Goal: Transaction & Acquisition: Download file/media

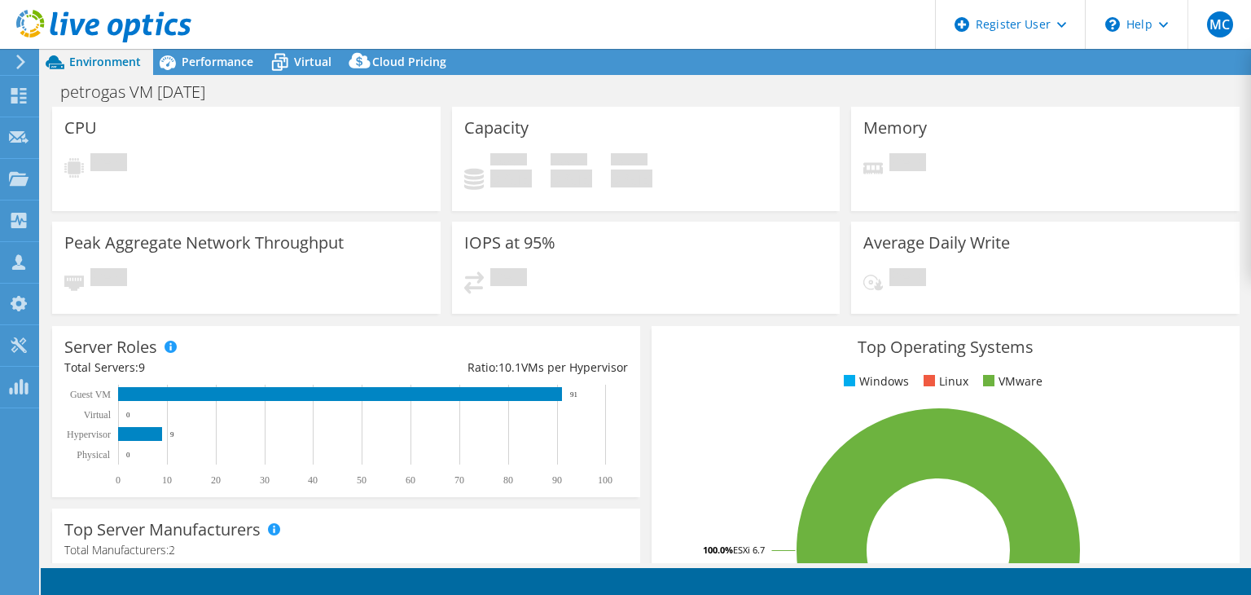
select select "USD"
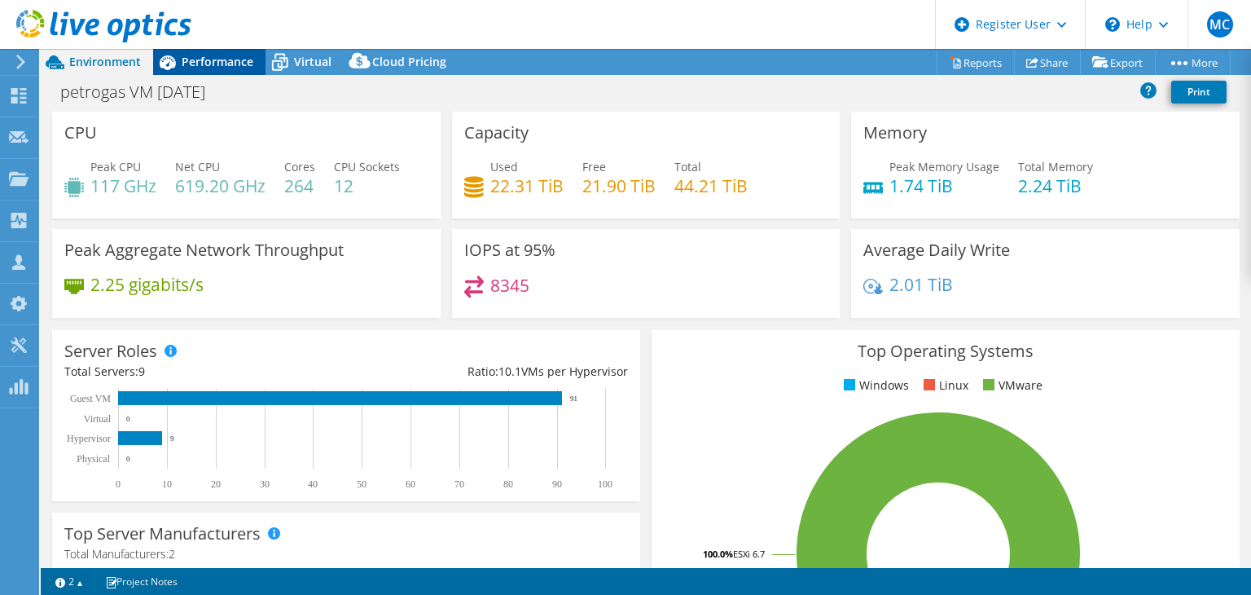
click at [230, 66] on span "Performance" at bounding box center [218, 61] width 72 height 15
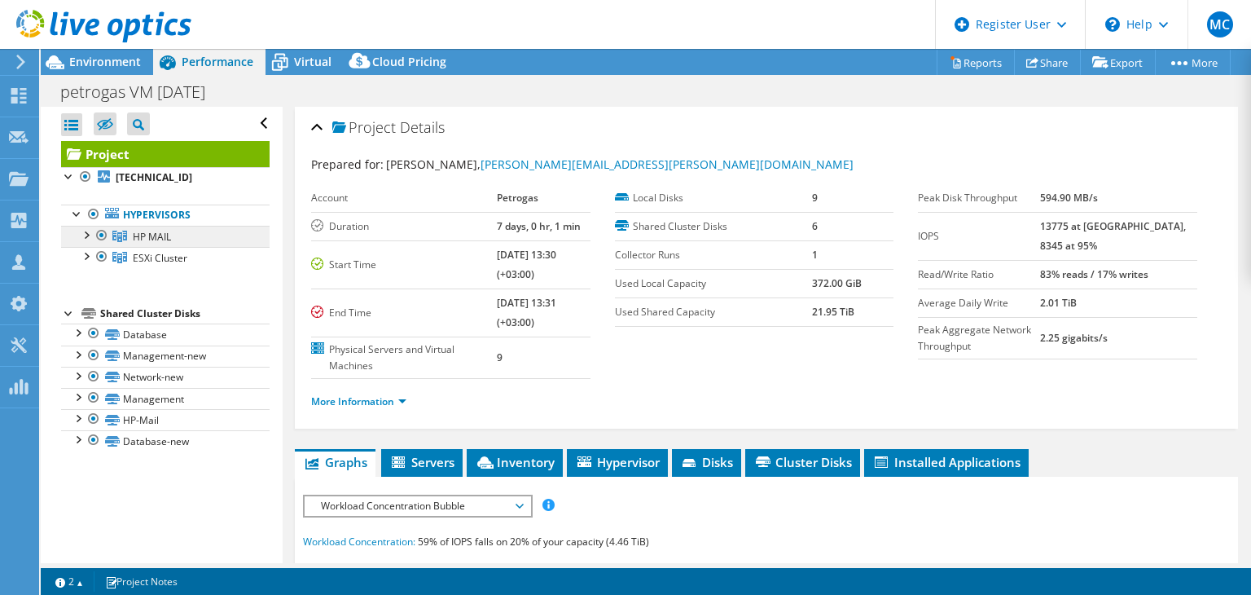
click at [148, 237] on span "HP MAIL" at bounding box center [152, 237] width 38 height 14
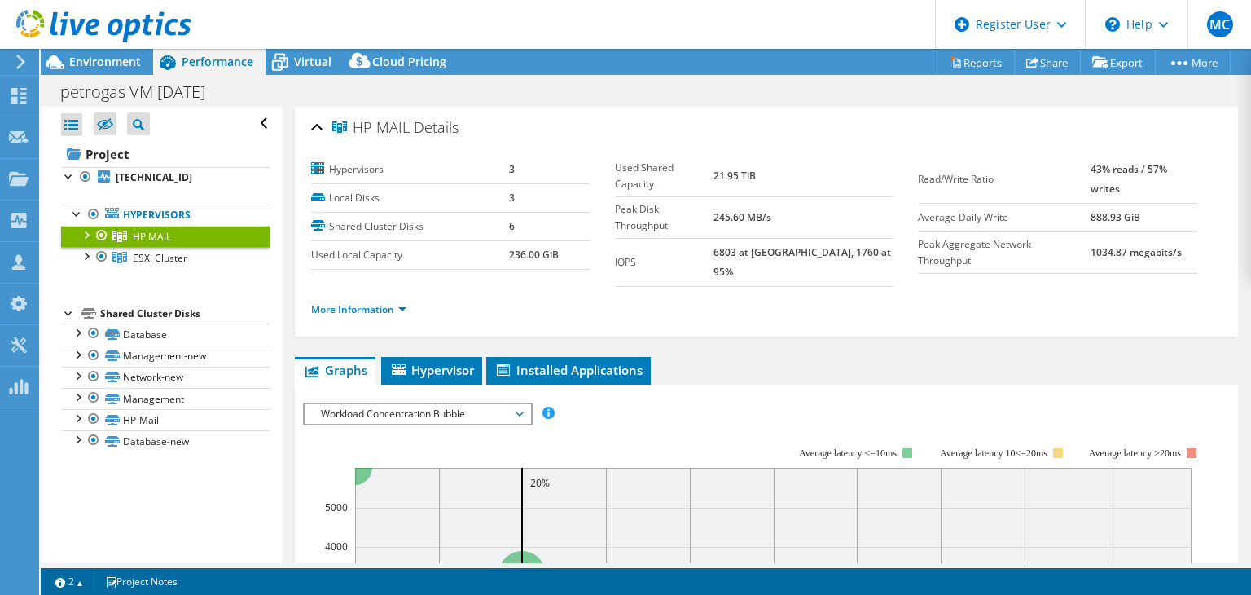
click at [80, 233] on div at bounding box center [85, 234] width 16 height 16
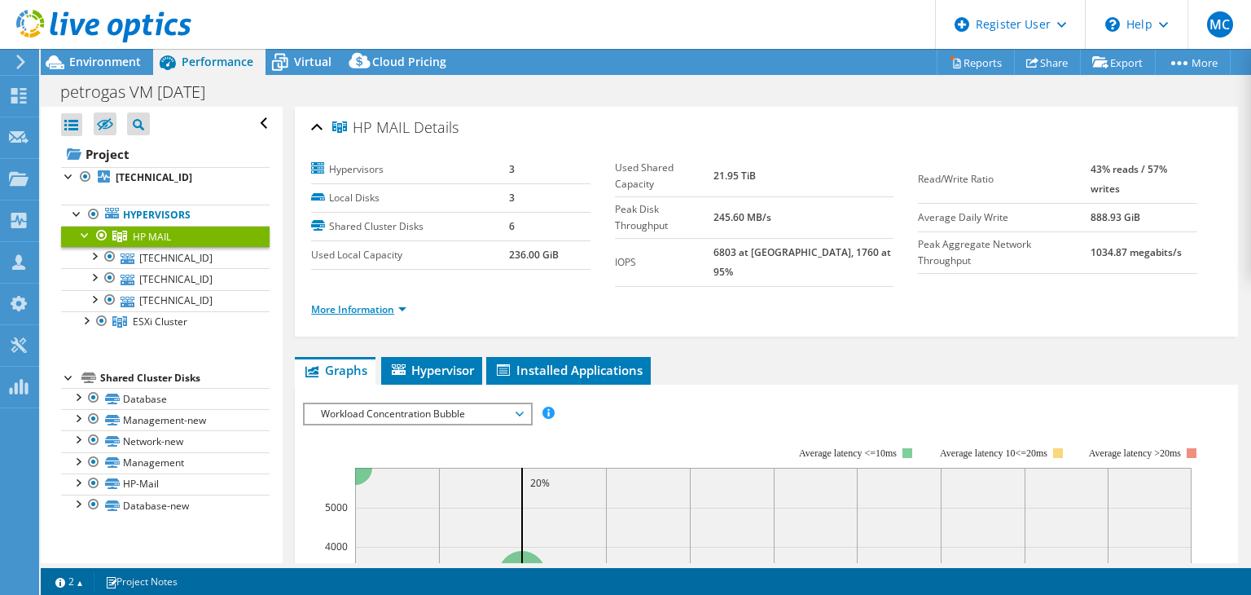
click at [352, 302] on link "More Information" at bounding box center [358, 309] width 95 height 14
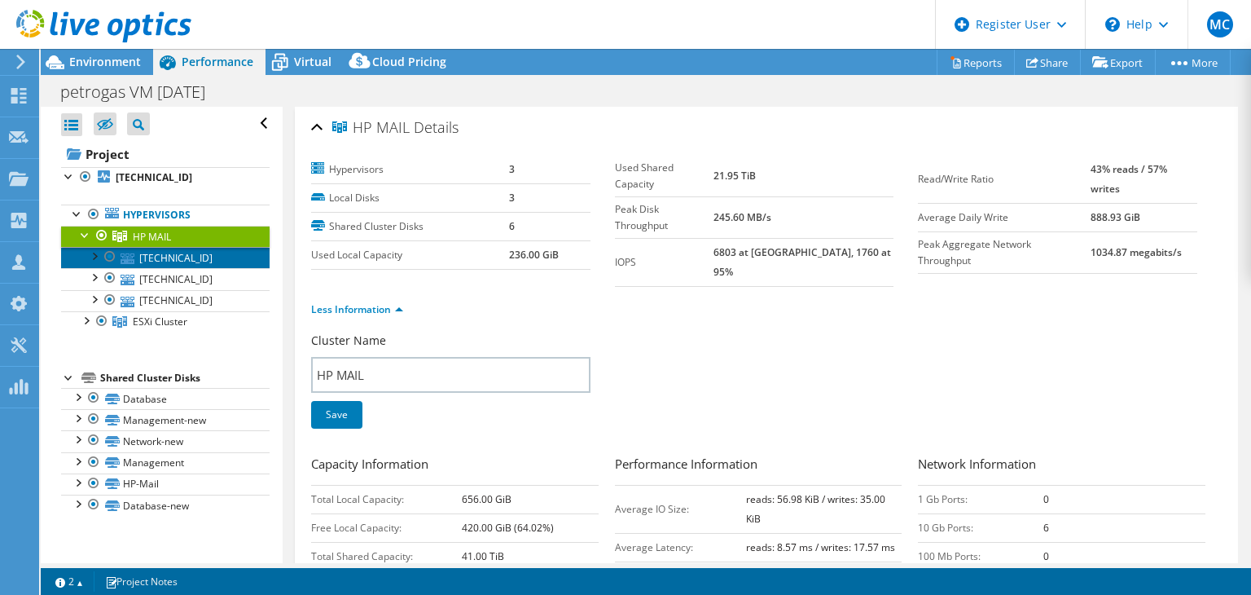
click at [178, 259] on link "[TECHNICAL_ID]" at bounding box center [165, 257] width 209 height 21
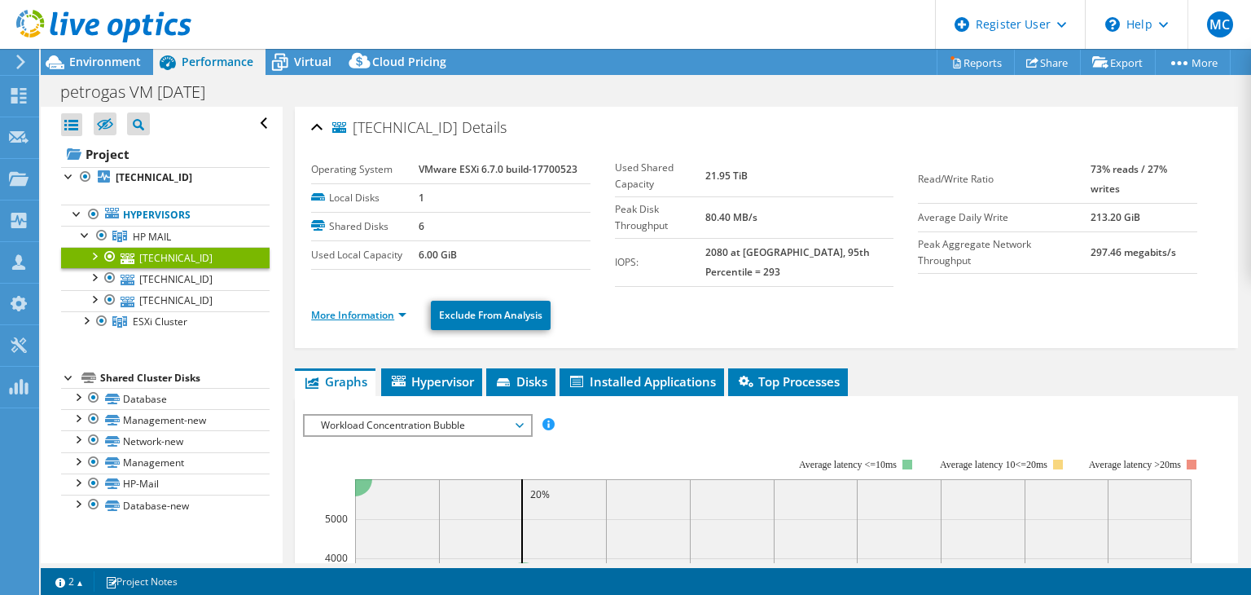
click at [353, 308] on link "More Information" at bounding box center [358, 315] width 95 height 14
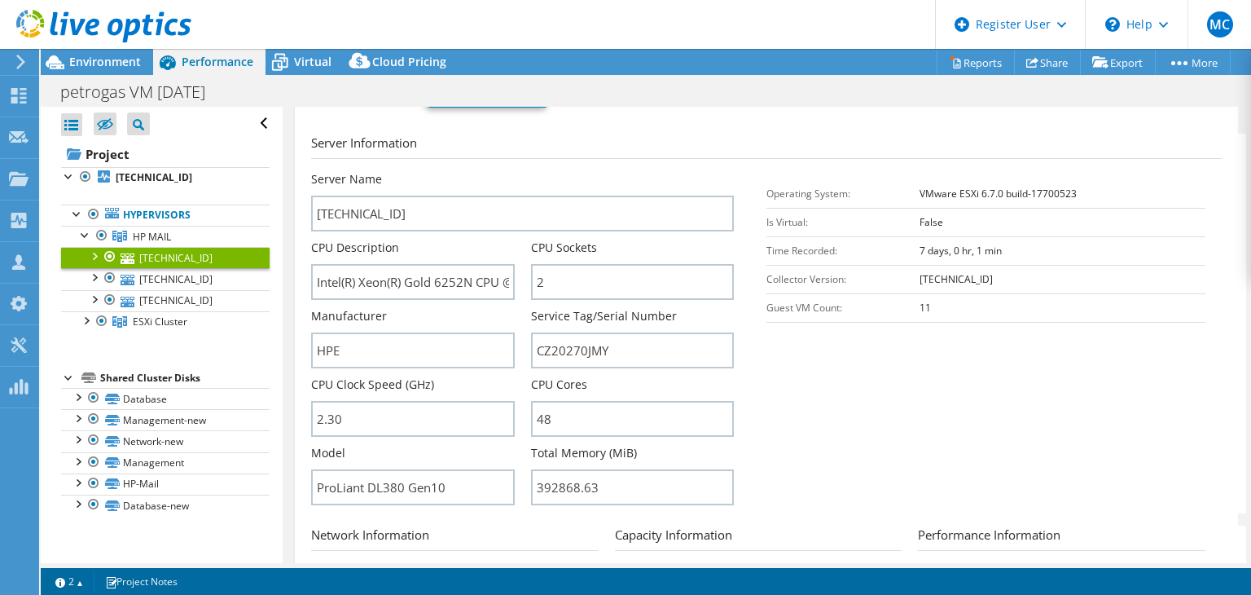
scroll to position [244, 0]
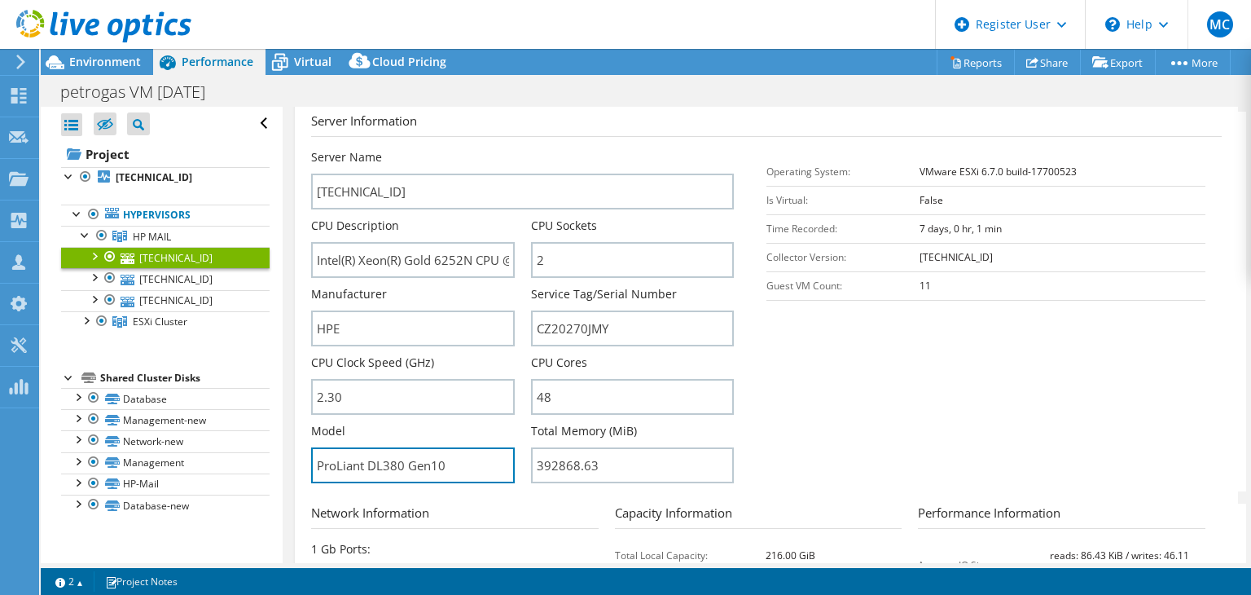
drag, startPoint x: 476, startPoint y: 450, endPoint x: 299, endPoint y: 459, distance: 177.0
click at [299, 459] on div "[TECHNICAL_ID] Details Operating System VMware ESXi 6.7.0 build-17700523 Local …" at bounding box center [766, 359] width 943 height 994
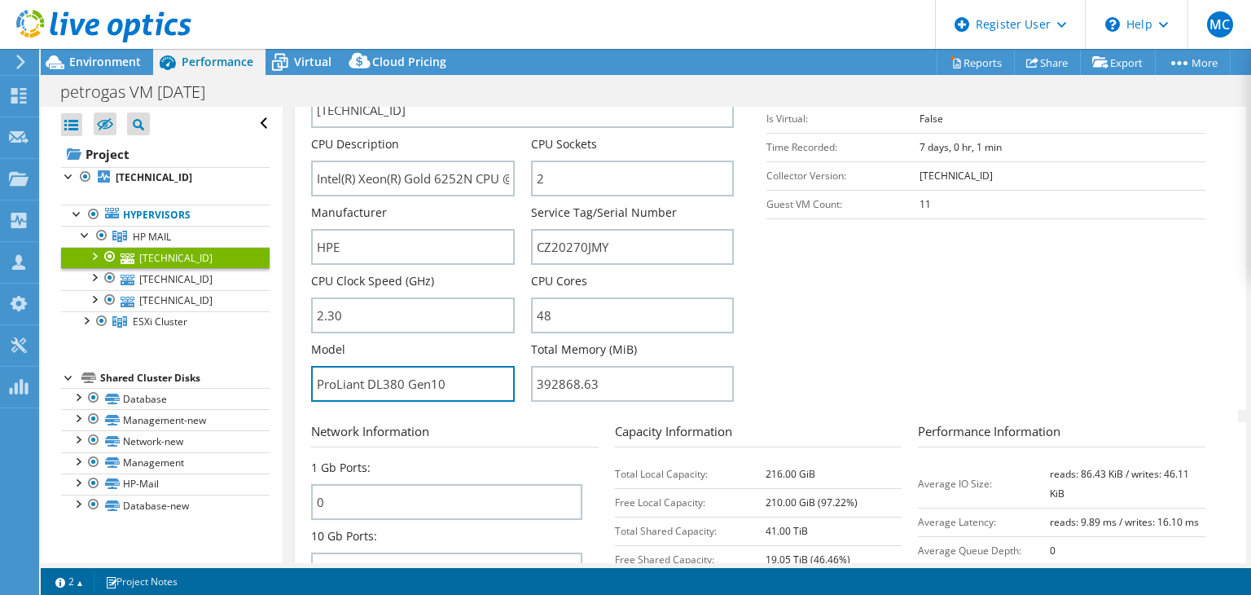
scroll to position [163, 0]
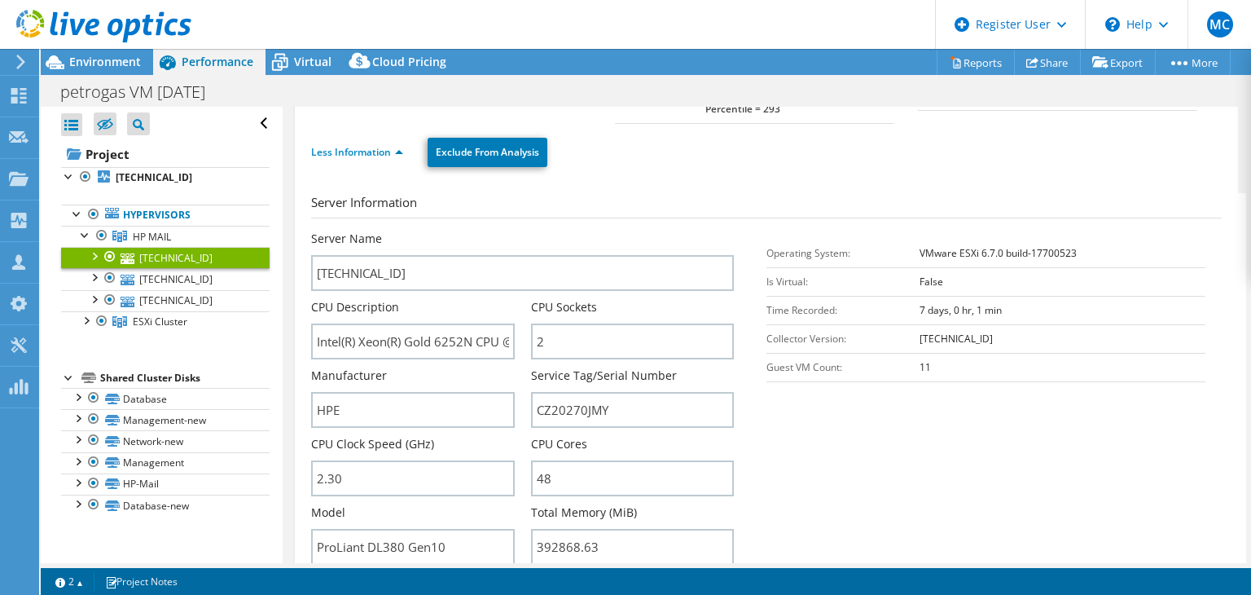
click at [922, 456] on section "Server Information Server Name [TECHNICAL_ID] CPU Description Intel(R) Xeon(R) …" at bounding box center [770, 383] width 919 height 380
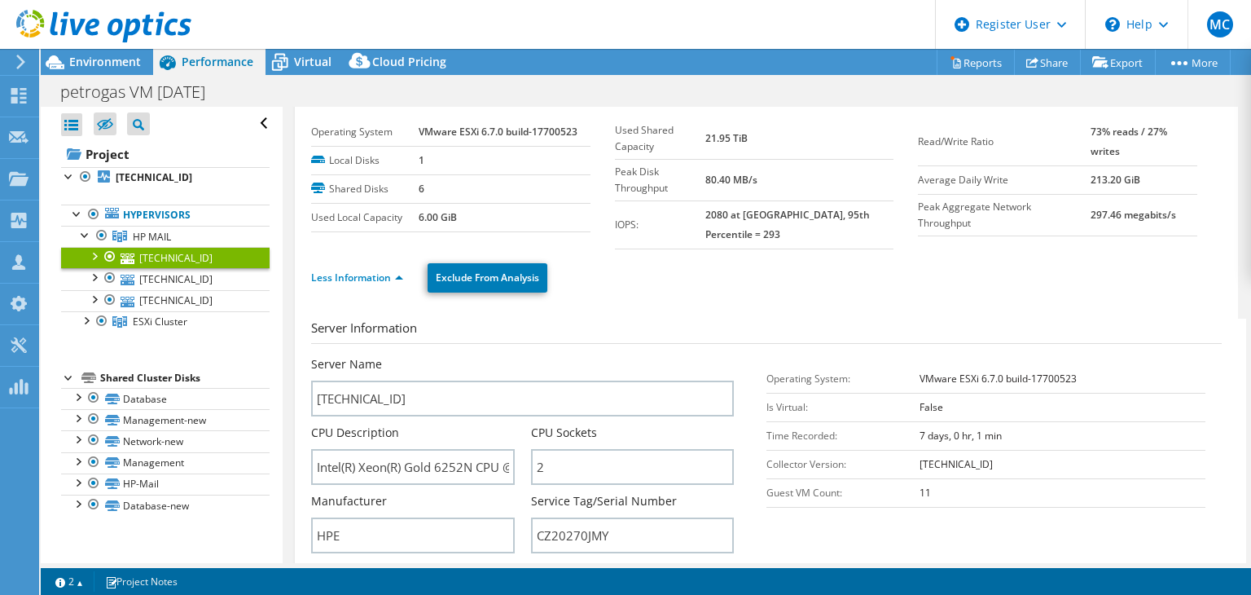
scroll to position [0, 0]
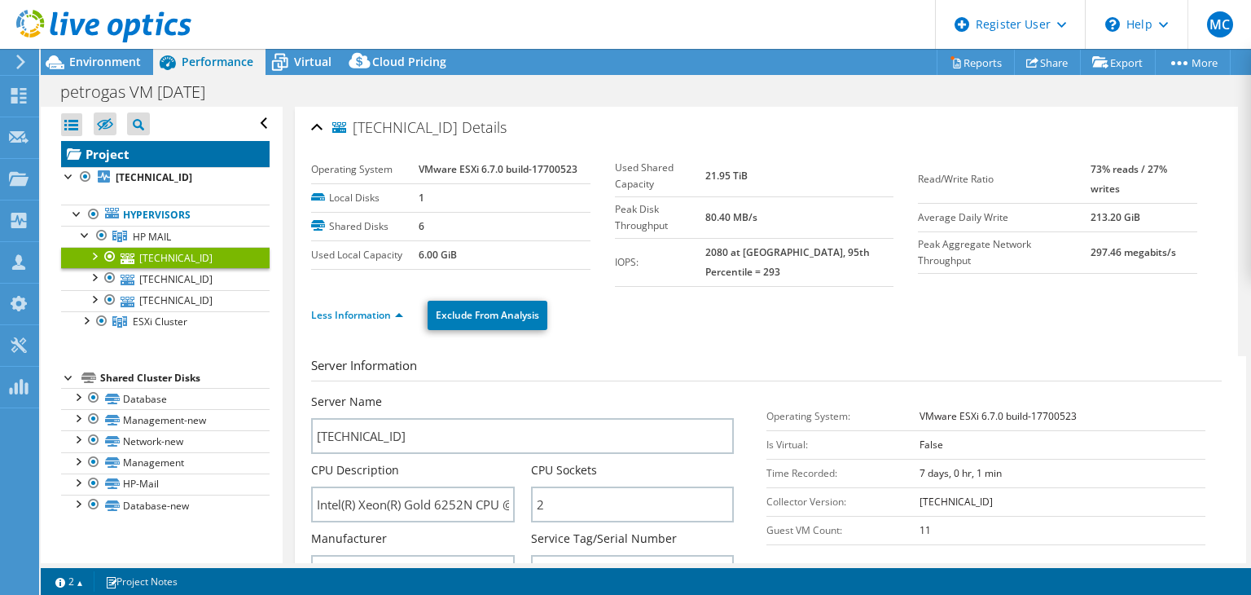
click at [117, 156] on link "Project" at bounding box center [165, 154] width 209 height 26
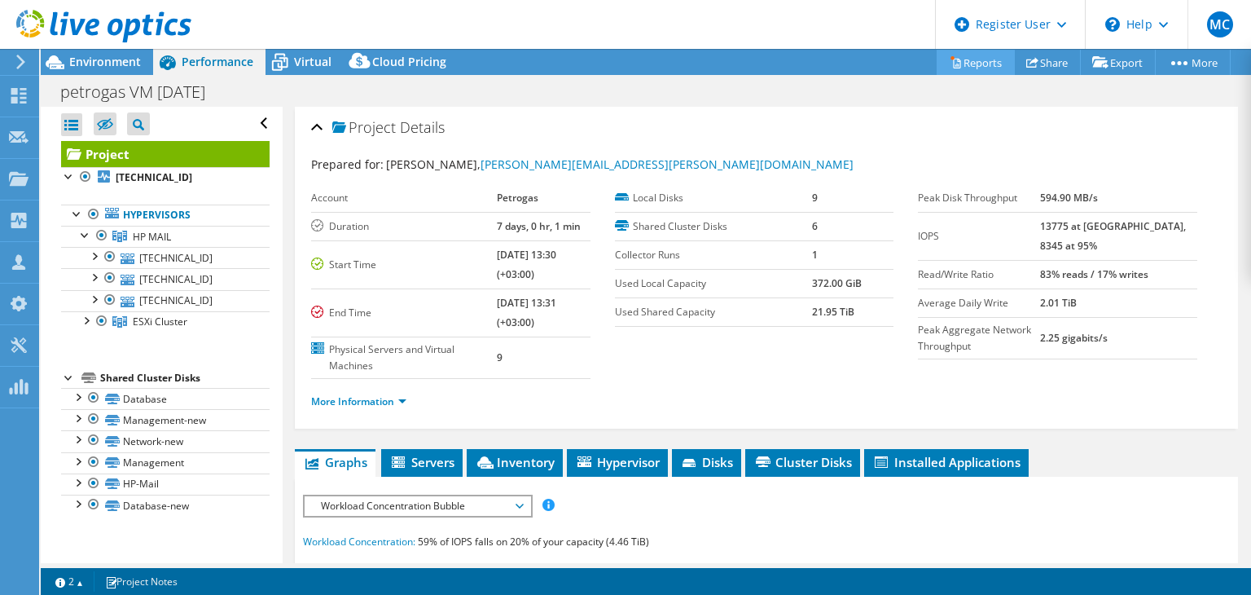
click at [990, 64] on link "Reports" at bounding box center [976, 62] width 78 height 25
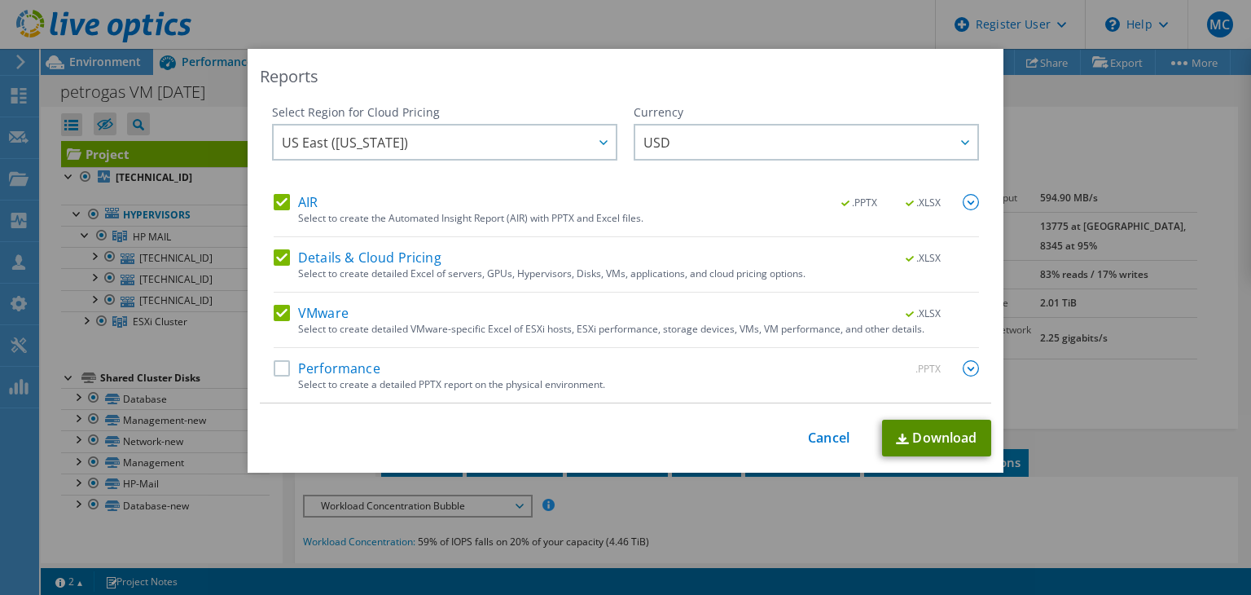
click at [956, 441] on link "Download" at bounding box center [936, 437] width 109 height 37
